Goal: Register for event/course

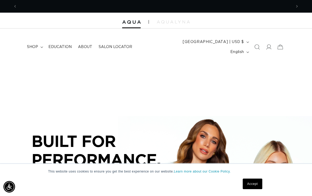
scroll to position [0, 274]
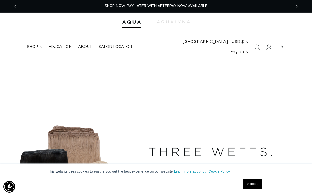
click at [60, 45] on link "Education" at bounding box center [60, 47] width 30 height 11
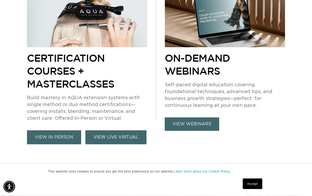
scroll to position [349, 0]
click at [125, 133] on link "VIEW LIVE VIRTUAL" at bounding box center [115, 138] width 61 height 14
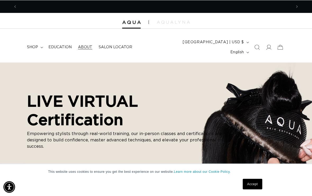
scroll to position [0, 549]
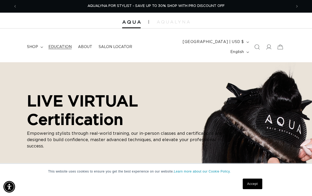
click at [68, 42] on link "Education" at bounding box center [60, 47] width 30 height 11
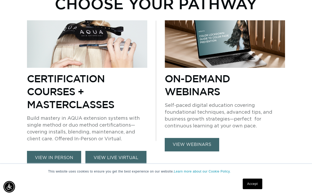
scroll to position [0, 549]
click at [111, 151] on link "VIEW LIVE VIRTUAL" at bounding box center [115, 158] width 61 height 14
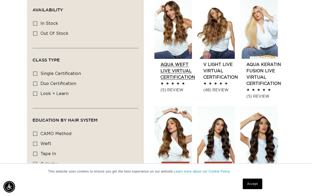
scroll to position [0, 549]
click at [179, 62] on link "AQUA Weft LIVE VIRTUAL Certification" at bounding box center [177, 71] width 35 height 19
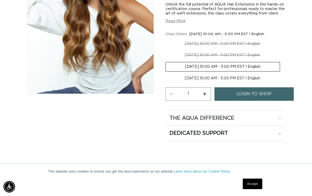
click at [256, 126] on summary "The Aqua Difference" at bounding box center [224, 118] width 119 height 15
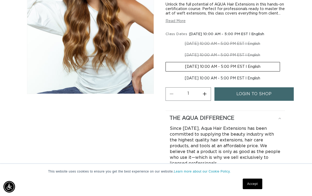
click at [256, 126] on summary "The Aqua Difference" at bounding box center [224, 118] width 119 height 15
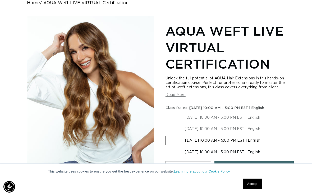
scroll to position [57, 0]
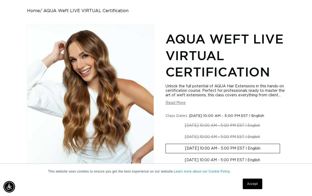
click at [180, 103] on button "Read More" at bounding box center [175, 103] width 20 height 4
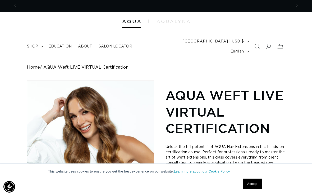
scroll to position [0, 0]
click at [173, 18] on div at bounding box center [156, 20] width 312 height 16
click at [174, 24] on div at bounding box center [156, 20] width 312 height 16
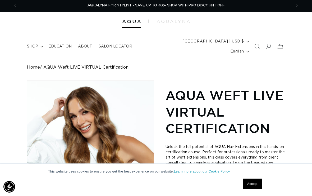
click at [31, 65] on link "Home" at bounding box center [33, 67] width 13 height 5
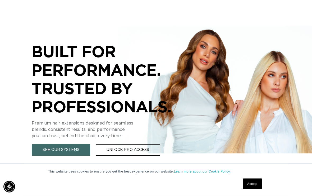
scroll to position [90, 0]
click at [255, 190] on link "Accept" at bounding box center [253, 184] width 20 height 11
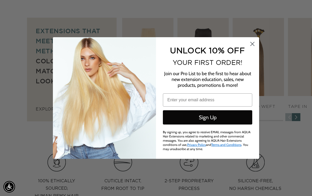
scroll to position [0, 0]
click at [254, 48] on circle "Close dialog" at bounding box center [252, 44] width 9 height 9
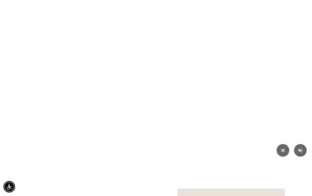
scroll to position [0, 549]
